Goal: Transaction & Acquisition: Purchase product/service

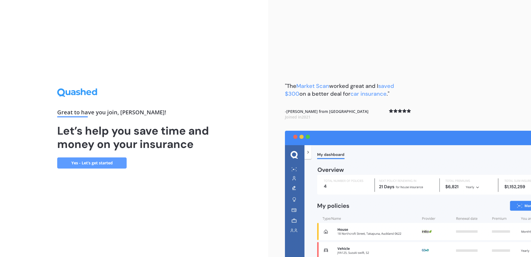
click at [91, 162] on link "Yes - Let’s get started" at bounding box center [91, 162] width 69 height 11
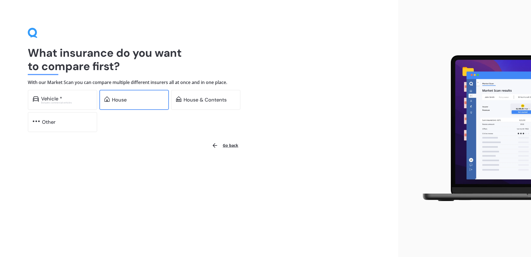
click at [156, 105] on div "House" at bounding box center [133, 100] width 69 height 20
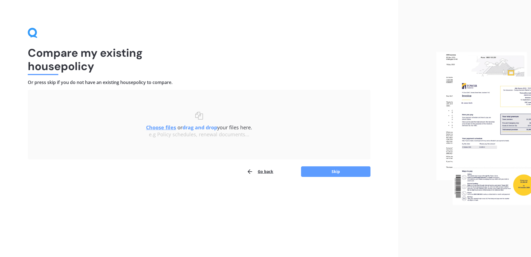
click at [175, 128] on span "Choose files or drag and drop your files here." at bounding box center [199, 127] width 106 height 7
click at [170, 128] on u "Choose files" at bounding box center [161, 127] width 30 height 7
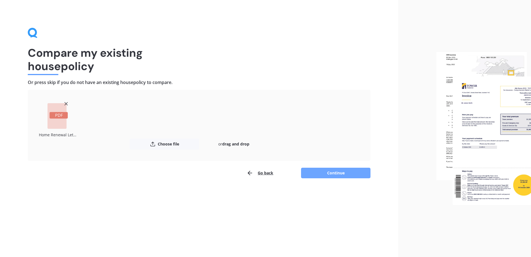
click at [340, 174] on button "Continue" at bounding box center [335, 172] width 69 height 11
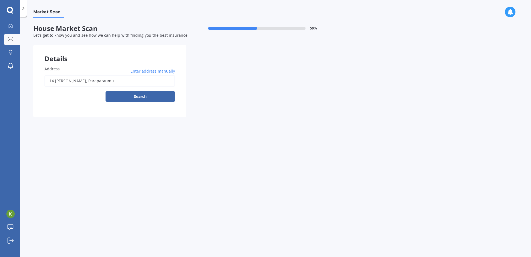
click at [108, 83] on input "14 [PERSON_NAME], Paraparaumu" at bounding box center [109, 81] width 131 height 12
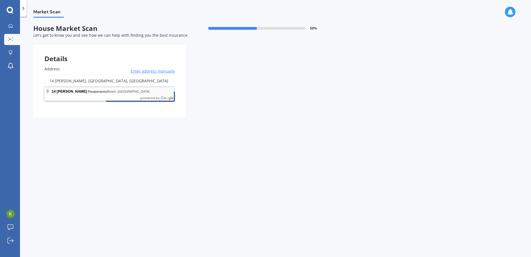
type input "[STREET_ADDRESS][PERSON_NAME]"
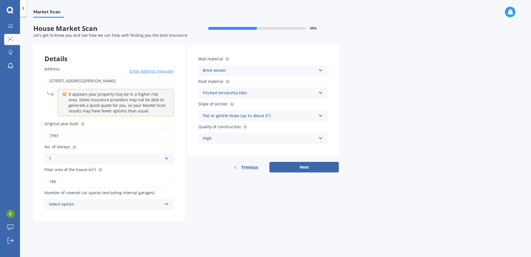
click at [167, 201] on icon at bounding box center [166, 203] width 5 height 4
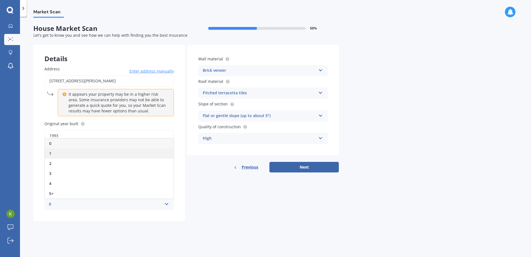
click at [106, 155] on div "1" at bounding box center [109, 153] width 129 height 10
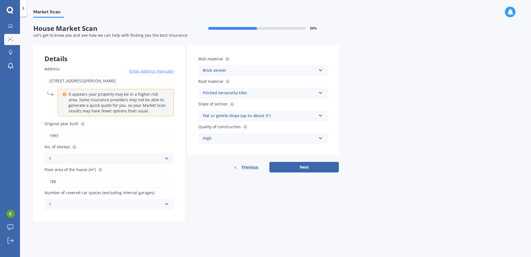
click at [217, 221] on div "Details Address [STREET_ADDRESS][PERSON_NAME] Enter address manually It appears…" at bounding box center [185, 133] width 305 height 176
click at [302, 164] on button "Next" at bounding box center [303, 167] width 69 height 11
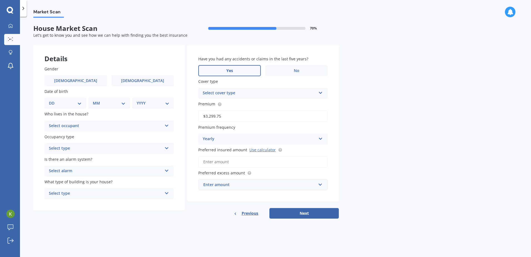
click at [239, 72] on label "Yes" at bounding box center [229, 70] width 62 height 11
click at [0, 0] on input "Yes" at bounding box center [0, 0] width 0 height 0
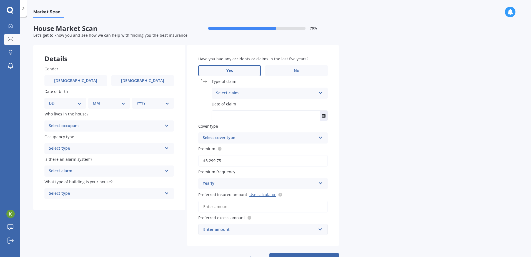
click at [307, 95] on div "Select claim" at bounding box center [266, 93] width 100 height 7
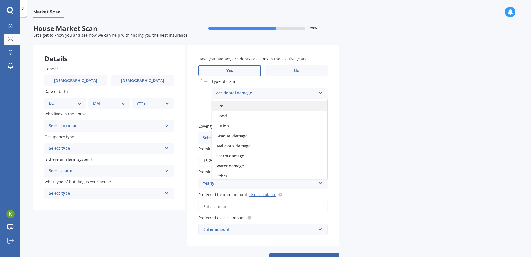
scroll to position [41, 0]
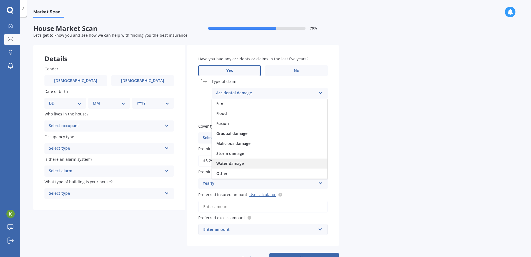
click at [270, 163] on div "Water damage" at bounding box center [270, 163] width 116 height 10
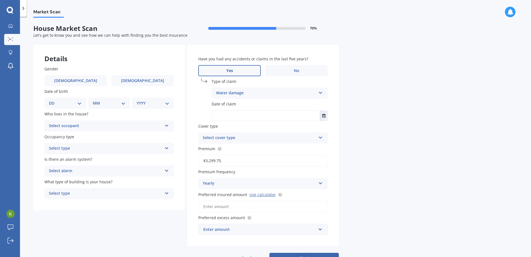
click at [359, 130] on div "Market Scan House Market Scan 70 % Let's get to know you and see how we can hel…" at bounding box center [275, 138] width 511 height 240
click at [324, 114] on icon "Select date" at bounding box center [323, 116] width 3 height 4
click at [235, 130] on icon "button" at bounding box center [233, 129] width 2 height 4
click at [230, 131] on icon "button" at bounding box center [230, 129] width 2 height 4
click at [224, 170] on span "2023" at bounding box center [222, 172] width 9 height 5
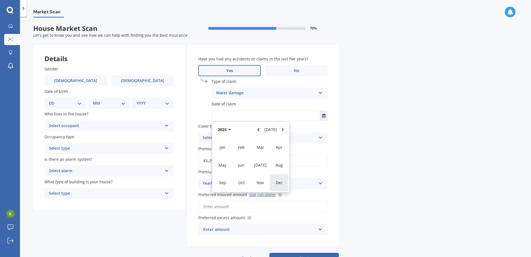
click at [283, 183] on div "Dec" at bounding box center [279, 182] width 19 height 17
click at [322, 117] on button "Select date" at bounding box center [323, 116] width 7 height 10
click at [241, 187] on span "27" at bounding box center [240, 186] width 4 height 5
type input "[DATE]"
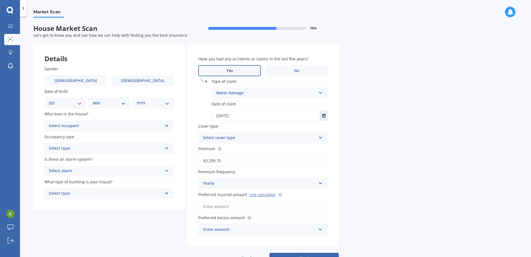
click at [323, 134] on div "Select cover type Home Insurance Policy" at bounding box center [262, 137] width 129 height 11
click at [288, 147] on div "Home Insurance Policy" at bounding box center [263, 149] width 129 height 10
click at [355, 181] on div "Market Scan House Market Scan 70 % Let's get to know you and see how we can hel…" at bounding box center [275, 138] width 511 height 240
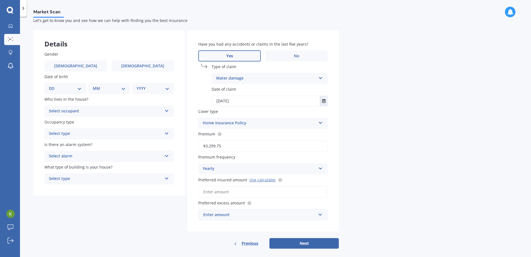
scroll to position [21, 0]
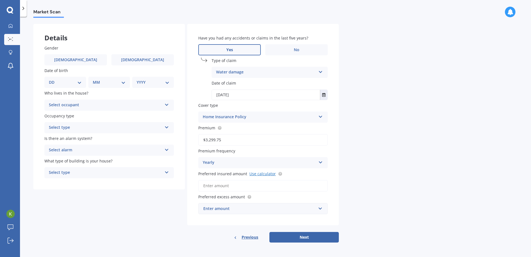
click at [258, 173] on link "Use calculator" at bounding box center [262, 173] width 26 height 5
click at [7, 9] on icon at bounding box center [10, 10] width 6 height 6
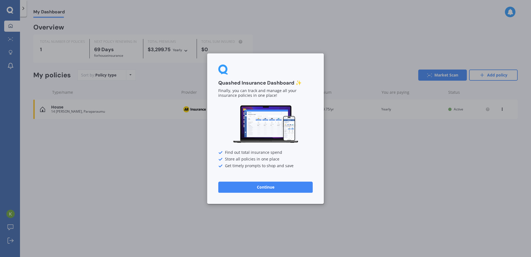
click at [294, 189] on button "Continue" at bounding box center [265, 186] width 94 height 11
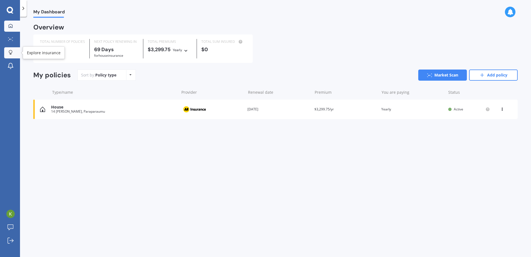
click at [9, 52] on icon at bounding box center [11, 52] width 4 height 5
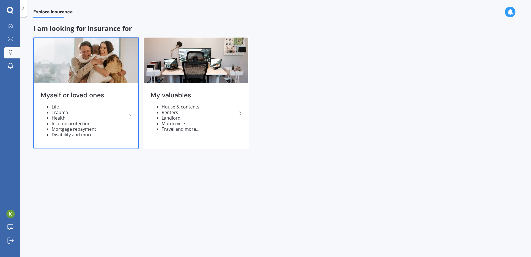
click at [56, 106] on li "Life" at bounding box center [90, 107] width 76 height 6
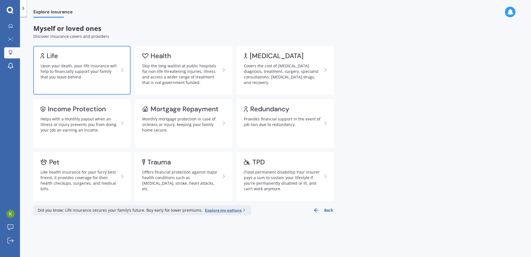
click at [84, 74] on div "Upon your death, your life insurance will help to financially support your fami…" at bounding box center [80, 71] width 78 height 17
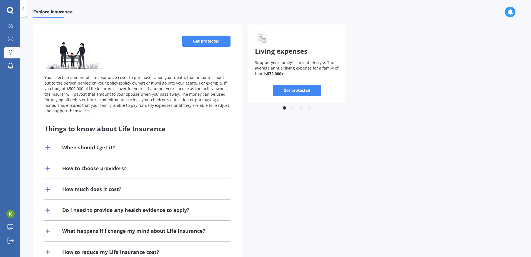
scroll to position [19, 0]
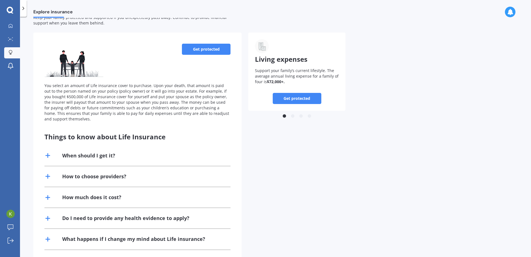
click at [211, 53] on link "Get protected" at bounding box center [206, 49] width 49 height 11
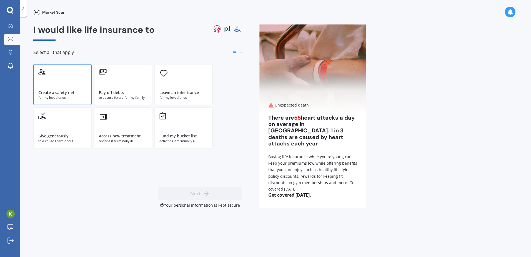
click at [71, 90] on div "Create a safety net" at bounding box center [56, 93] width 36 height 6
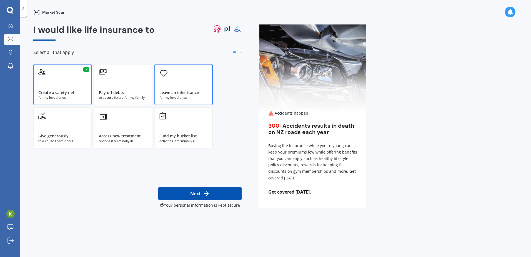
click at [186, 93] on div "Leave an inheritance" at bounding box center [178, 93] width 39 height 6
click at [202, 192] on button "Next" at bounding box center [199, 193] width 83 height 13
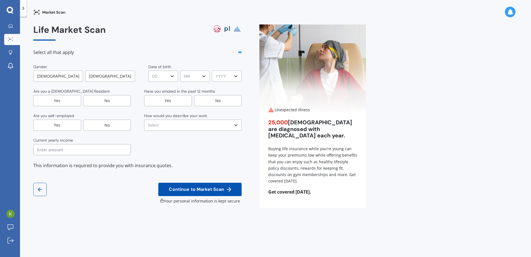
click at [62, 76] on div "[DEMOGRAPHIC_DATA]" at bounding box center [58, 76] width 50 height 11
click at [65, 100] on div "Yes" at bounding box center [57, 100] width 48 height 11
click at [168, 76] on select "DD DD 01 02 03 04 05 06 07 08 09 10 11 12 13 14 15 16 17 18 19 20 21 22 23 24 2…" at bounding box center [163, 76] width 29 height 11
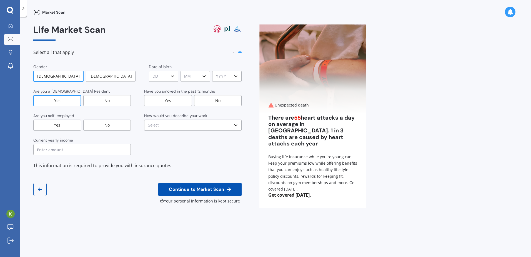
select select "23"
click at [149, 71] on select "DD DD 01 02 03 04 05 06 07 08 09 10 11 12 13 14 15 16 17 18 19 20 21 22 23 24 2…" at bounding box center [163, 76] width 29 height 11
click at [197, 74] on select "MM MM 01 02 03 04 05 06 07 08 09 10 11 12" at bounding box center [195, 76] width 29 height 11
select select "01"
click at [181, 71] on select "MM MM 01 02 03 04 05 06 07 08 09 10 11 12" at bounding box center [195, 76] width 29 height 11
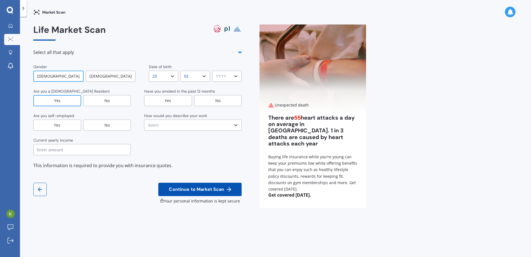
click at [219, 77] on select "YYYY YYYY 2009 2008 2007 2006 2005 2004 2003 2002 2001 2000 1999 1998 1997 1996…" at bounding box center [226, 76] width 29 height 11
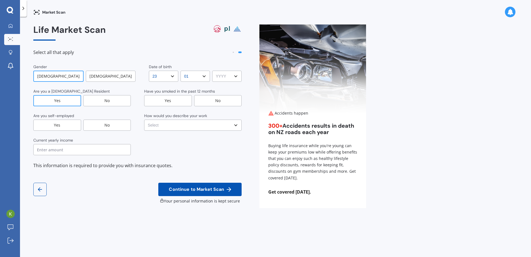
select select "1973"
click at [212, 71] on select "YYYY YYYY 2009 2008 2007 2006 2005 2004 2003 2002 2001 2000 1999 1998 1997 1996…" at bounding box center [226, 76] width 29 height 11
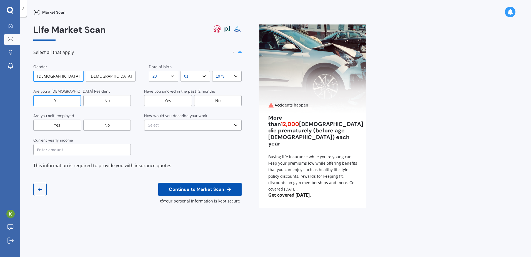
click at [224, 103] on div "No" at bounding box center [218, 100] width 48 height 11
click at [120, 122] on div "No" at bounding box center [107, 124] width 48 height 11
click at [184, 122] on select "Select No manual work e.g. lawyer, consultant, engineer Light manual work [PERS…" at bounding box center [192, 124] width 97 height 11
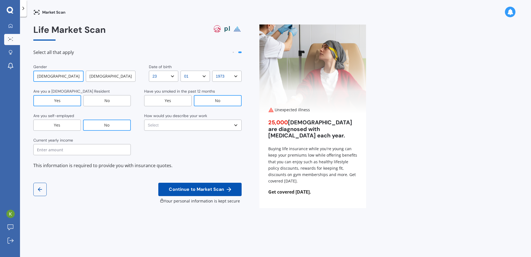
select select "No manual work e.g. lawyer, consultant, engineer"
click at [144, 119] on select "Select No manual work e.g. lawyer, consultant, engineer Light manual work [PERS…" at bounding box center [192, 124] width 97 height 11
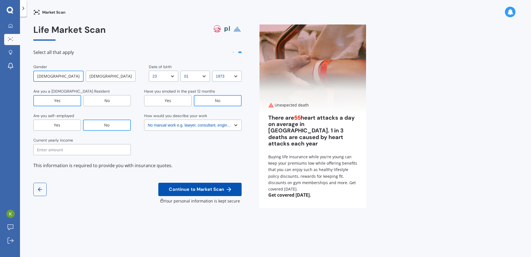
click at [115, 149] on input "text" at bounding box center [81, 149] width 97 height 11
type input "$117,511"
click at [191, 190] on span "Continue to Market Scan" at bounding box center [196, 189] width 57 height 5
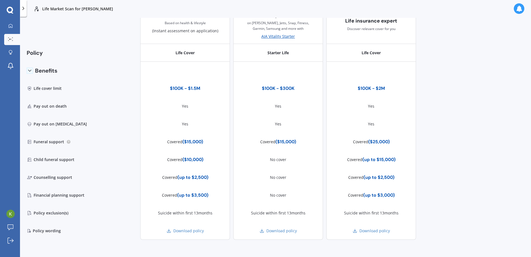
scroll to position [146, 0]
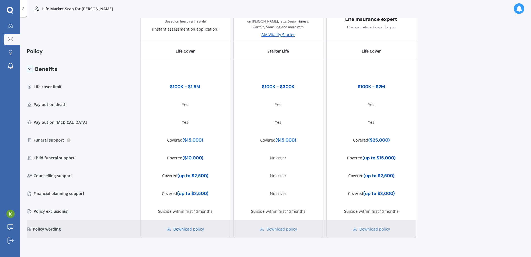
click at [195, 229] on link "Download policy" at bounding box center [185, 229] width 37 height 6
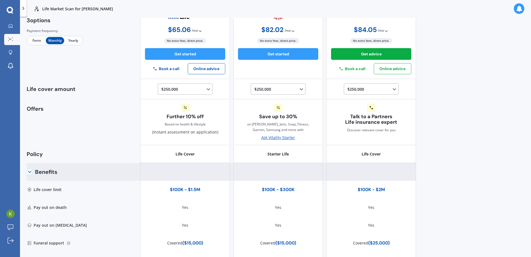
scroll to position [0, 0]
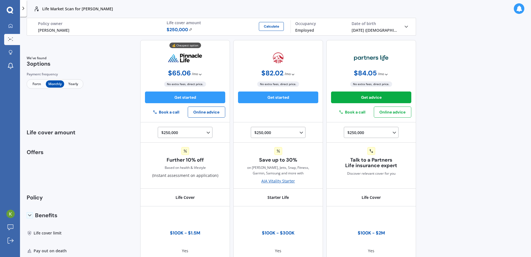
click at [199, 74] on polyline at bounding box center [200, 74] width 2 height 1
click at [452, 46] on div "Life Market Scan for [PERSON_NAME] Life Market Scan for [PERSON_NAME] Life [PER…" at bounding box center [275, 128] width 511 height 257
click at [36, 84] on span "Fortn" at bounding box center [37, 83] width 18 height 7
click at [57, 85] on span "Monthly" at bounding box center [55, 83] width 18 height 7
click at [38, 83] on span "Fortn" at bounding box center [37, 83] width 18 height 7
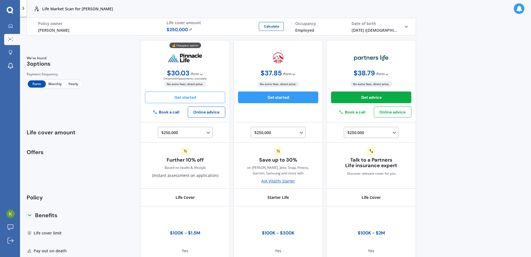
click at [200, 97] on button "Get started" at bounding box center [185, 97] width 80 height 12
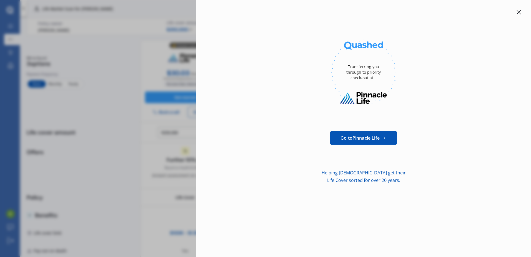
click at [518, 12] on icon at bounding box center [519, 12] width 4 height 4
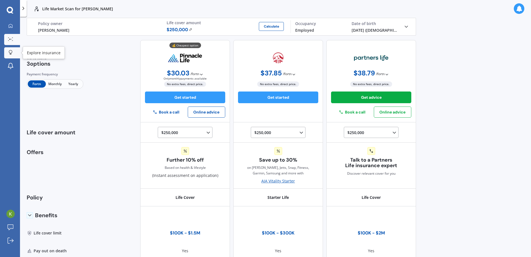
click at [10, 50] on icon at bounding box center [11, 52] width 4 height 5
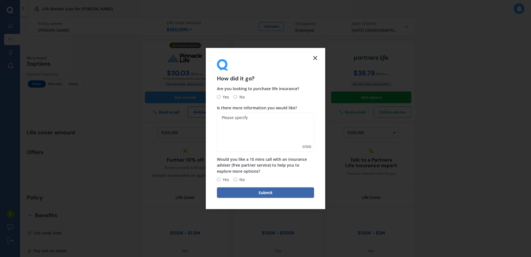
click at [217, 96] on input "Yes" at bounding box center [219, 97] width 4 height 4
radio input "true"
click at [242, 119] on textarea "Is there more information you would like?" at bounding box center [265, 132] width 97 height 39
click at [314, 58] on icon at bounding box center [315, 58] width 7 height 7
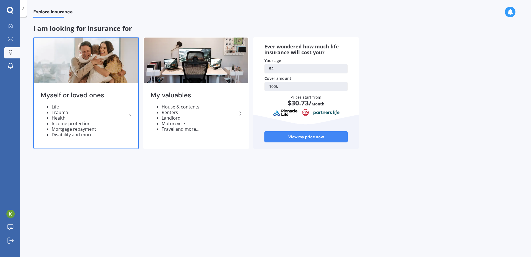
click at [66, 129] on li "Mortgage repayment" at bounding box center [90, 129] width 76 height 6
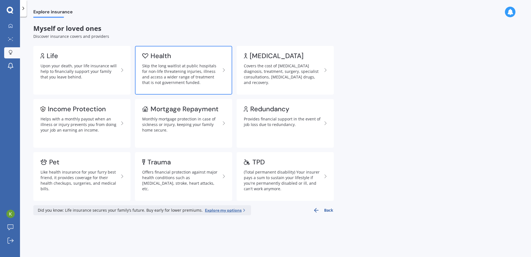
click at [165, 78] on div "Skip the long waitlist at public hospitals for non-life threatening injuries, i…" at bounding box center [181, 74] width 78 height 22
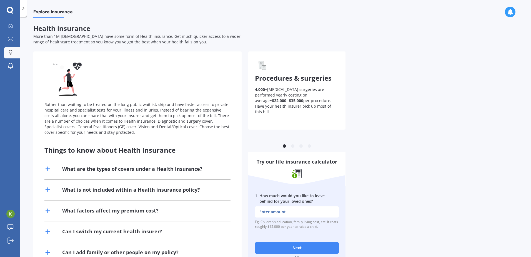
scroll to position [20, 0]
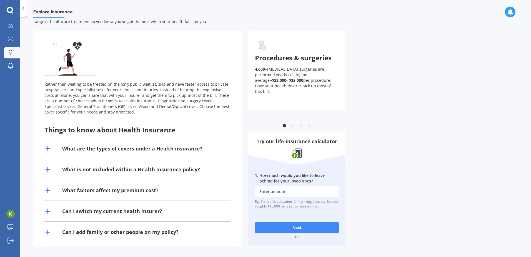
click at [45, 212] on icon at bounding box center [47, 211] width 7 height 7
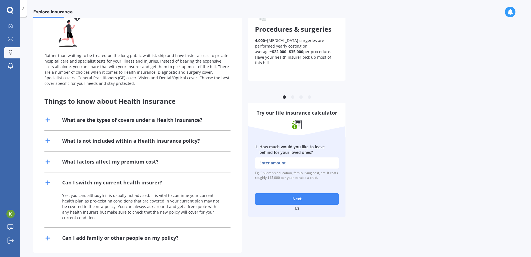
scroll to position [49, 0]
click at [47, 141] on icon at bounding box center [47, 140] width 7 height 7
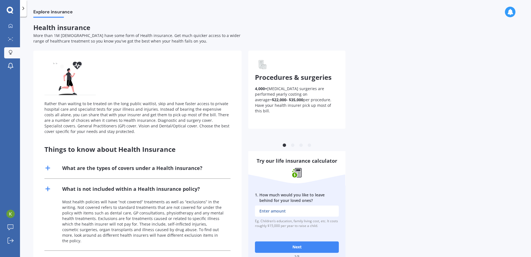
scroll to position [0, 0]
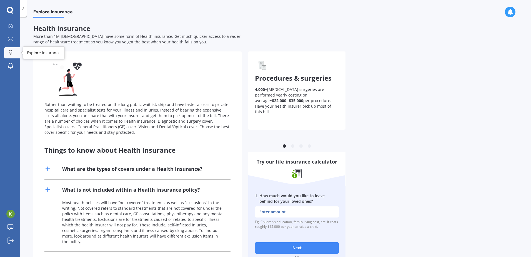
click at [11, 49] on link "Explore insurance" at bounding box center [12, 52] width 16 height 11
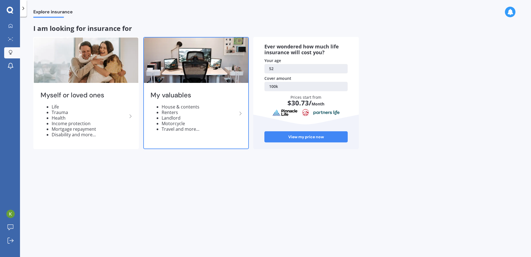
click at [178, 118] on li "Landlord" at bounding box center [200, 118] width 76 height 6
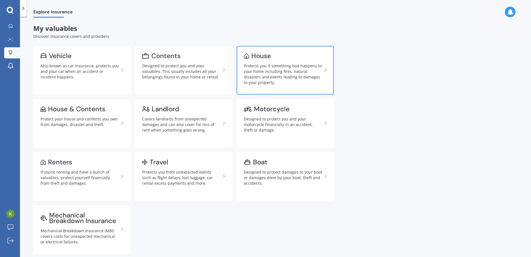
click at [274, 74] on div "Protects you if something bad happens to your home including fires, natural dis…" at bounding box center [283, 74] width 78 height 22
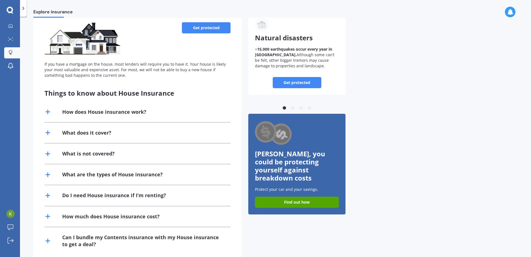
scroll to position [56, 0]
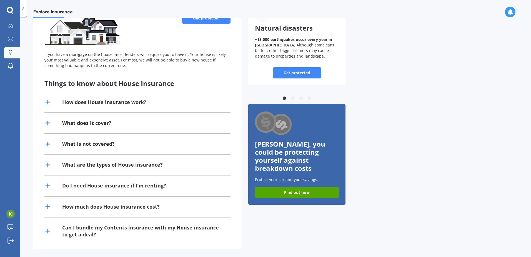
click at [47, 207] on icon at bounding box center [47, 206] width 7 height 7
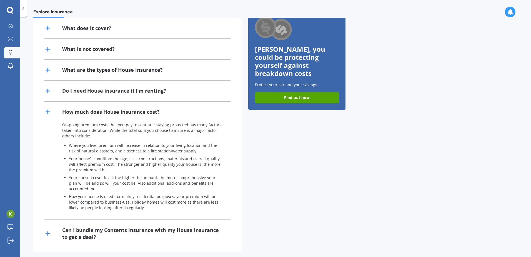
scroll to position [155, 0]
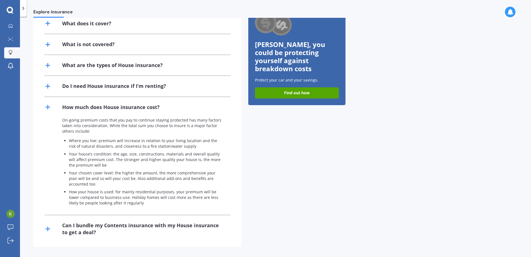
click at [50, 84] on icon at bounding box center [47, 86] width 7 height 7
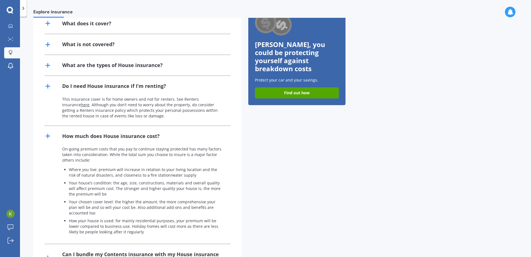
click at [50, 65] on line at bounding box center [48, 65] width 4 height 0
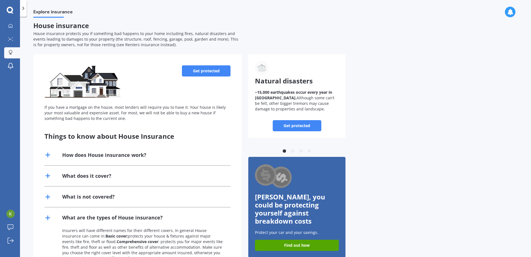
scroll to position [0, 0]
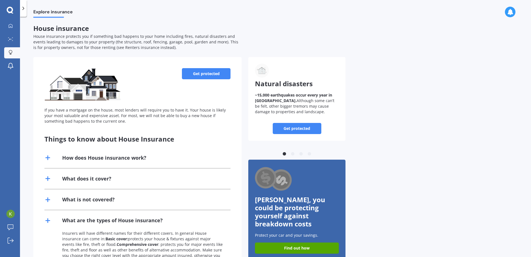
click at [218, 74] on link "Get protected" at bounding box center [206, 73] width 49 height 11
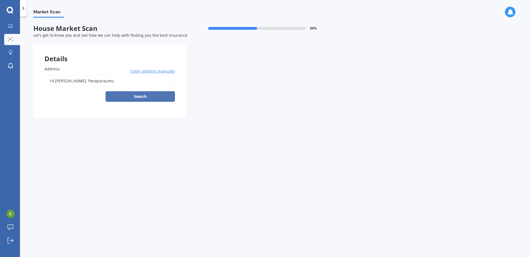
click at [134, 98] on button "Search" at bounding box center [140, 96] width 69 height 11
type input "[STREET_ADDRESS][PERSON_NAME]"
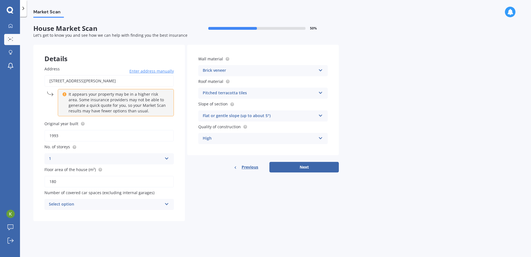
click at [166, 204] on icon at bounding box center [166, 203] width 5 height 4
click at [72, 142] on div "0" at bounding box center [109, 143] width 129 height 10
click at [136, 205] on div "0" at bounding box center [105, 204] width 113 height 7
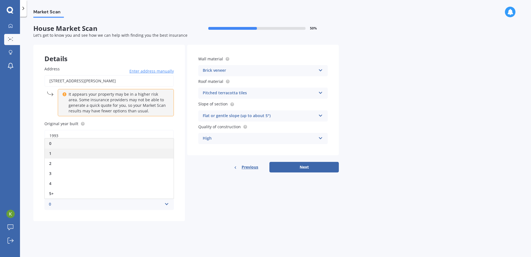
click at [64, 154] on div "1" at bounding box center [109, 153] width 129 height 10
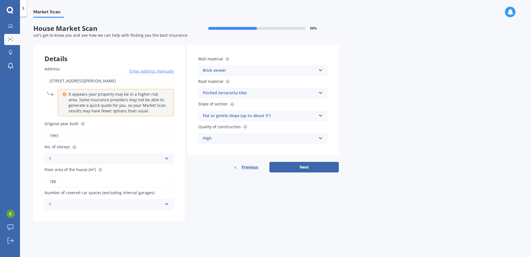
click at [153, 227] on div "Market Scan House Market Scan 50 % Let's get to know you and see how we can hel…" at bounding box center [275, 138] width 511 height 240
click at [324, 167] on button "Next" at bounding box center [303, 167] width 69 height 11
select select "23"
select select "01"
select select "1973"
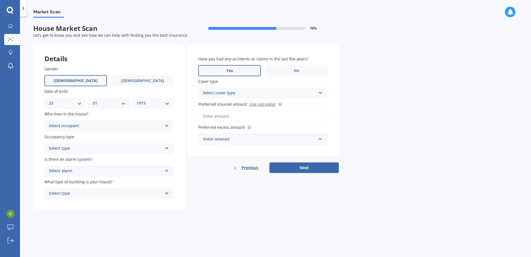
click at [237, 71] on label "Yes" at bounding box center [229, 70] width 62 height 11
click at [0, 0] on input "Yes" at bounding box center [0, 0] width 0 height 0
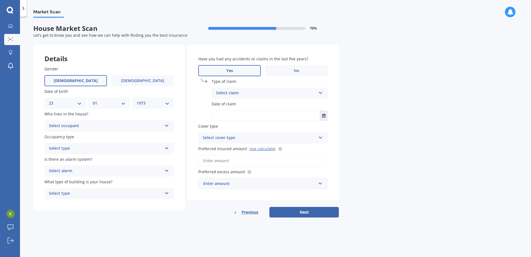
click at [321, 92] on icon at bounding box center [320, 92] width 5 height 4
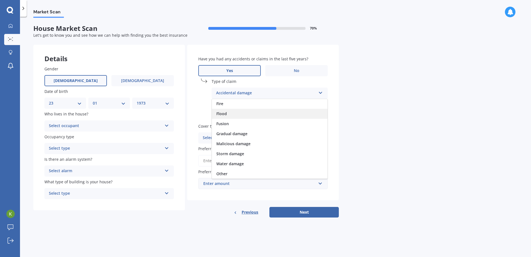
scroll to position [41, 0]
click at [247, 165] on div "Water damage" at bounding box center [270, 163] width 116 height 10
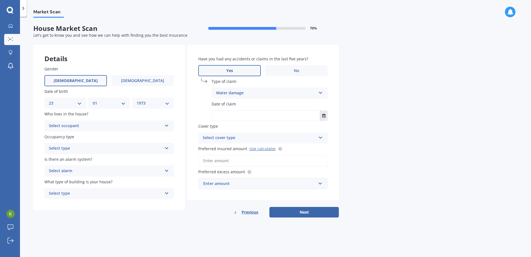
click at [325, 116] on icon "Select date" at bounding box center [323, 116] width 3 height 4
click at [236, 130] on button "[DATE]" at bounding box center [227, 129] width 24 height 10
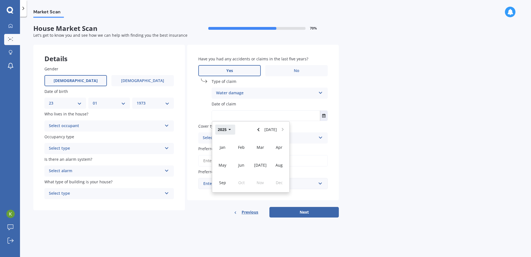
click at [228, 130] on button "2025" at bounding box center [225, 129] width 20 height 10
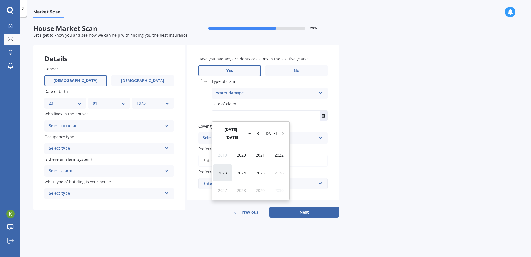
click at [221, 170] on span "2023" at bounding box center [222, 172] width 9 height 5
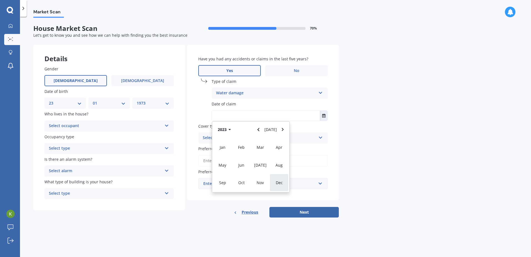
click at [276, 182] on span "Dec" at bounding box center [279, 182] width 7 height 5
click at [241, 187] on span "27" at bounding box center [240, 186] width 4 height 5
type input "[DATE]"
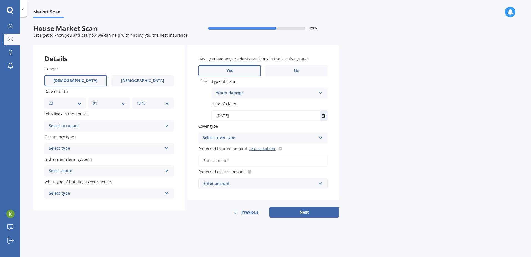
click at [322, 138] on icon at bounding box center [320, 136] width 5 height 4
click at [377, 146] on div "Market Scan House Market Scan 70 % Let's get to know you and see how we can hel…" at bounding box center [275, 138] width 511 height 240
click at [255, 149] on link "Use calculator" at bounding box center [262, 148] width 26 height 5
click at [239, 158] on input "Preferred insured amount Use calculator" at bounding box center [262, 161] width 129 height 12
type input "$7"
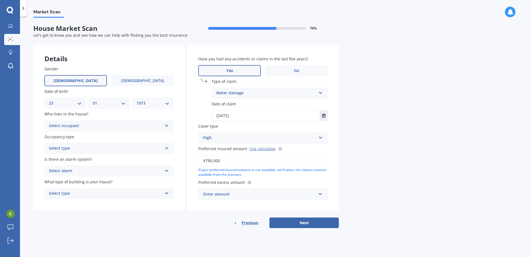
type input "$780,000"
click at [270, 192] on div "Enter amount" at bounding box center [259, 194] width 113 height 6
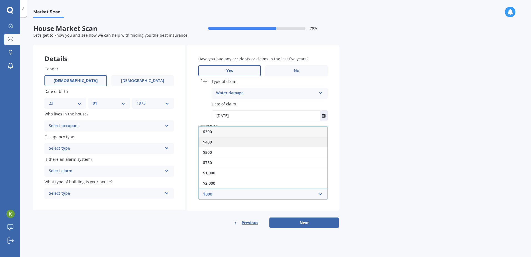
click at [219, 146] on div "$400" at bounding box center [263, 142] width 129 height 10
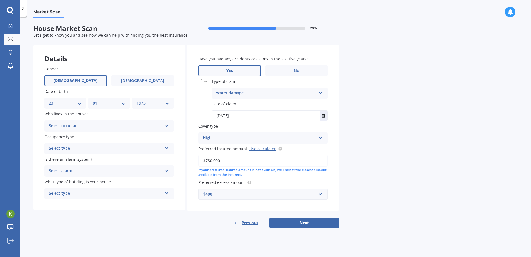
click at [223, 224] on div "Previous Next" at bounding box center [263, 222] width 152 height 11
click at [313, 222] on button "Next" at bounding box center [303, 222] width 69 height 11
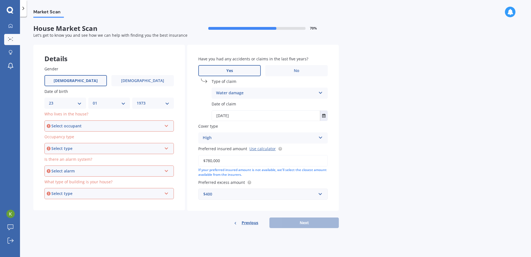
click at [166, 126] on icon at bounding box center [166, 125] width 5 height 4
click at [113, 137] on div "Owner" at bounding box center [109, 136] width 128 height 10
click at [117, 149] on div "Select type" at bounding box center [106, 148] width 111 height 6
click at [106, 158] on div "Permanent" at bounding box center [109, 159] width 128 height 10
click at [109, 170] on div "Select alarm" at bounding box center [106, 171] width 111 height 6
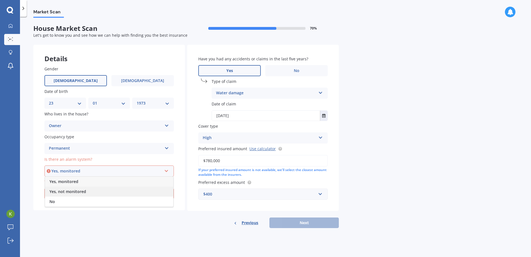
click at [102, 191] on div "Yes, not monitored" at bounding box center [109, 191] width 128 height 10
click at [102, 191] on div "Select type" at bounding box center [106, 193] width 111 height 6
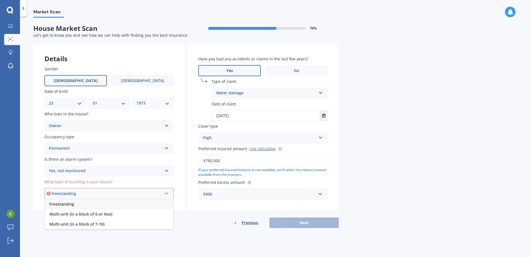
click at [107, 205] on div "Freestanding" at bounding box center [109, 204] width 128 height 10
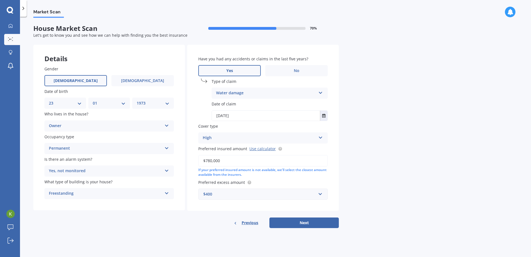
click at [121, 222] on div "Details Gender [DEMOGRAPHIC_DATA] [DEMOGRAPHIC_DATA] Date of birth DD 01 02 03 …" at bounding box center [185, 136] width 305 height 183
click at [313, 221] on button "Next" at bounding box center [303, 222] width 69 height 11
select select "23"
select select "01"
select select "1973"
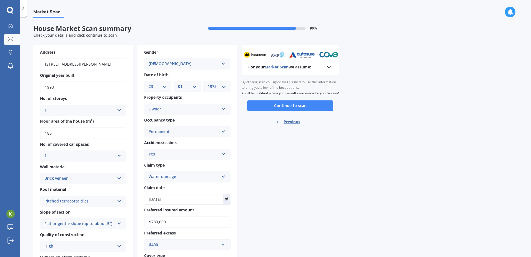
scroll to position [59, 0]
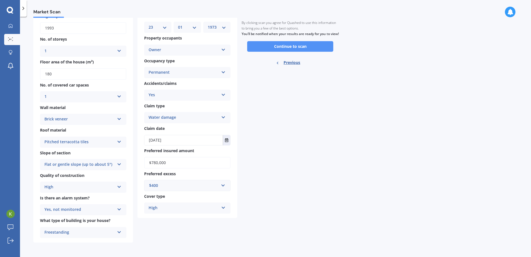
click at [304, 52] on button "Continue to scan" at bounding box center [290, 46] width 86 height 11
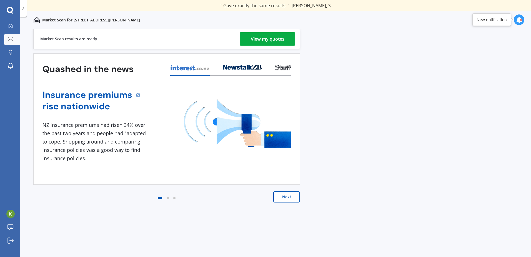
click at [285, 34] on link "View my quotes" at bounding box center [268, 38] width 56 height 13
